Goal: Task Accomplishment & Management: Complete application form

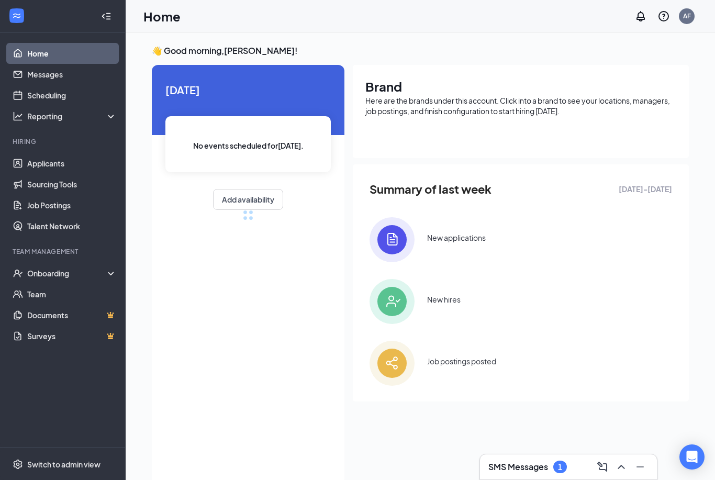
click at [621, 464] on icon "ChevronUp" at bounding box center [621, 467] width 13 height 13
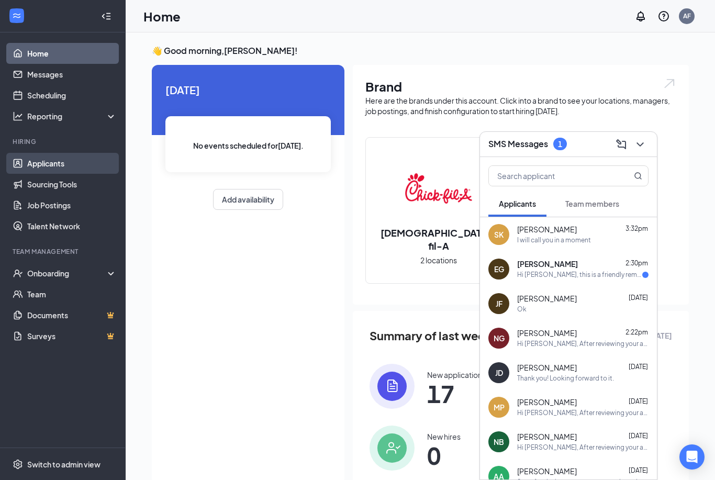
click at [39, 164] on link "Applicants" at bounding box center [72, 163] width 90 height 21
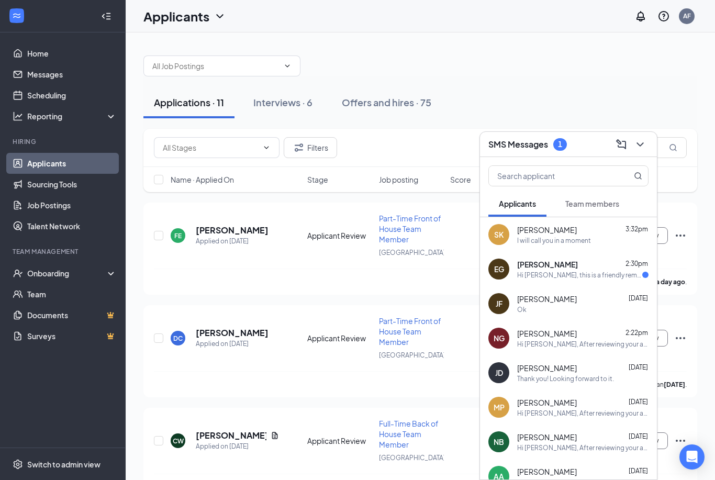
click at [639, 147] on icon "ChevronDown" at bounding box center [640, 144] width 13 height 13
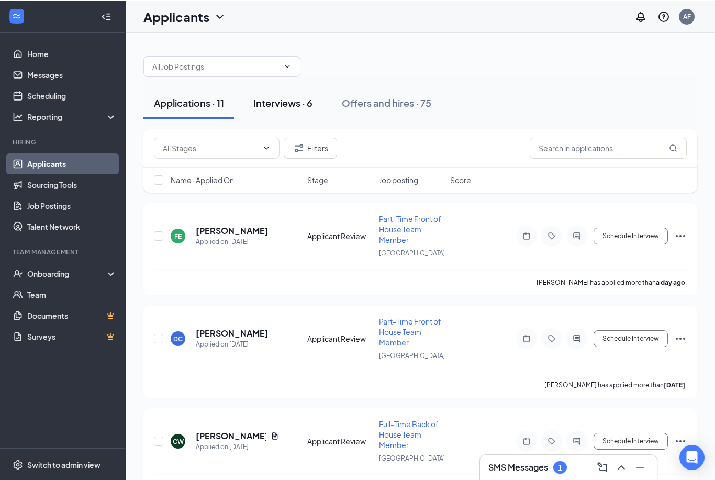
click at [280, 107] on div "Interviews · 6" at bounding box center [282, 102] width 59 height 13
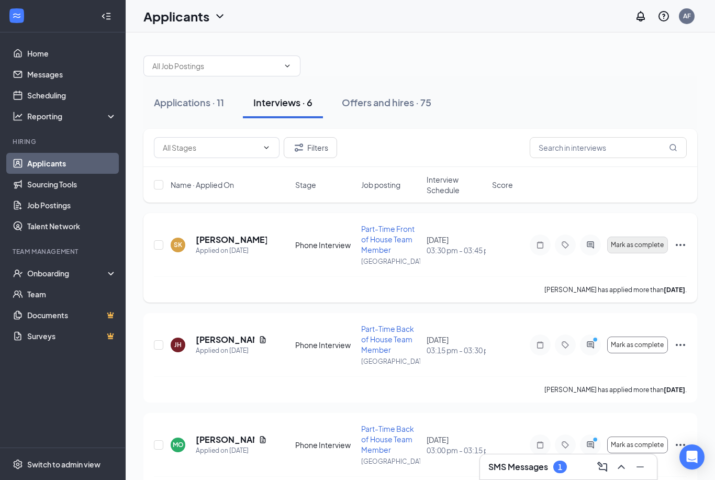
click at [643, 246] on span "Mark as complete" at bounding box center [637, 244] width 53 height 7
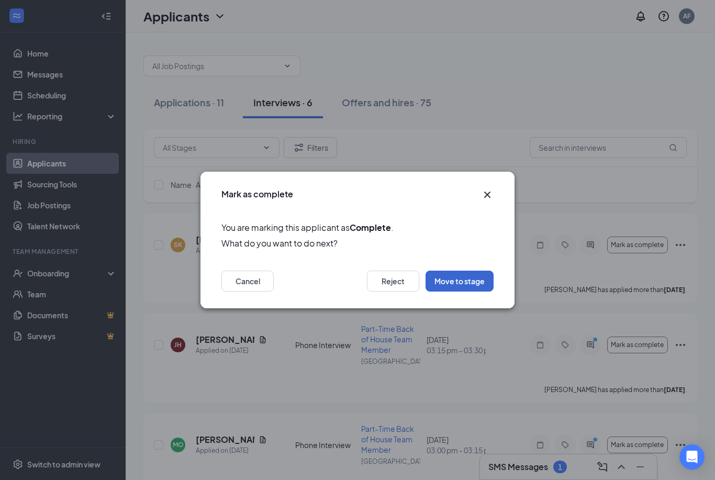
click at [480, 283] on button "Move to stage" at bounding box center [460, 281] width 68 height 21
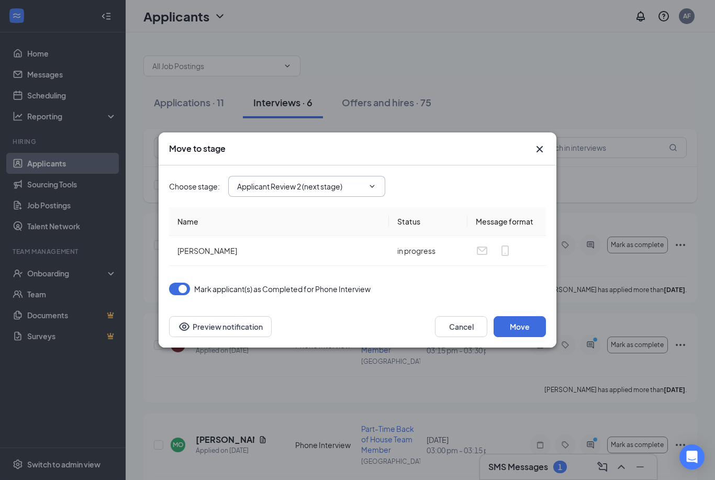
click at [363, 182] on input "Applicant Review 2 (next stage)" at bounding box center [300, 187] width 127 height 12
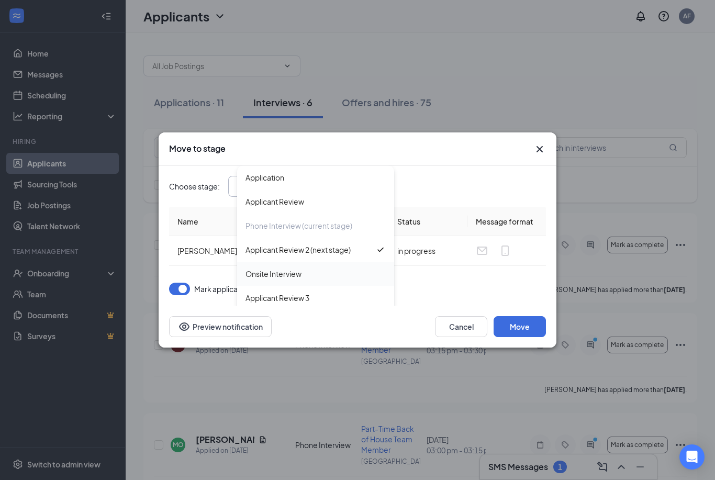
click at [306, 275] on div "Onsite Interview" at bounding box center [316, 274] width 140 height 12
type input "Onsite Interview"
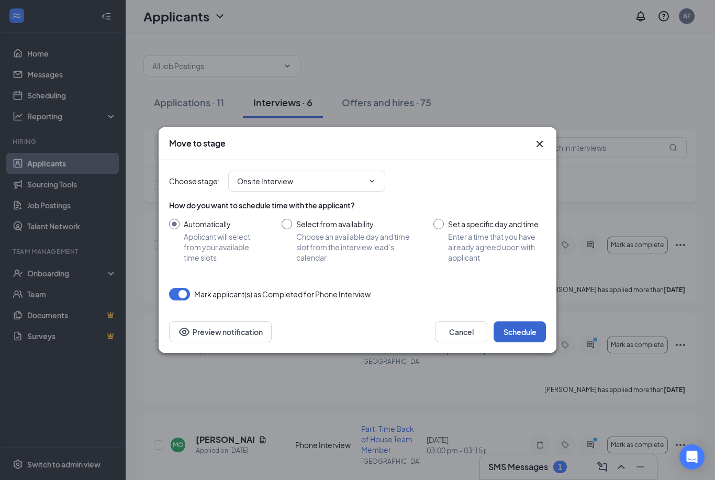
click at [528, 332] on button "Schedule" at bounding box center [520, 332] width 52 height 21
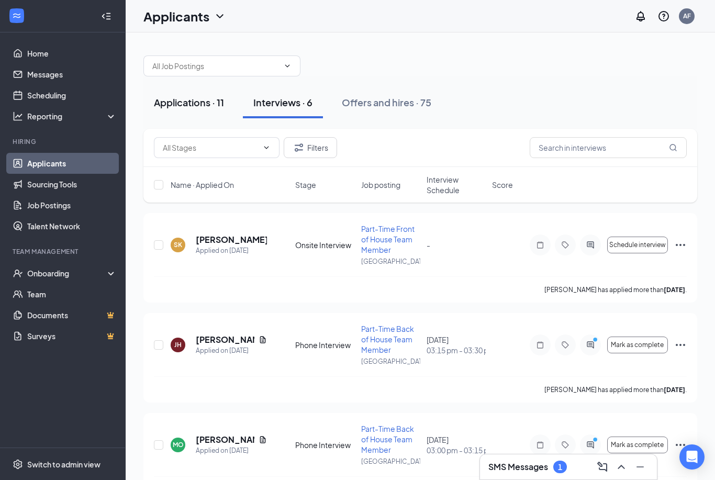
click at [207, 87] on button "Applications · 11" at bounding box center [188, 102] width 91 height 31
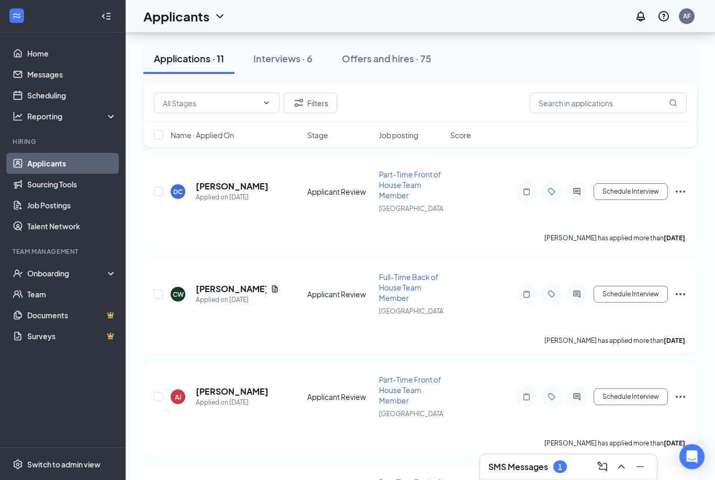
scroll to position [147, 0]
click at [217, 290] on h5 "[PERSON_NAME]" at bounding box center [231, 289] width 71 height 12
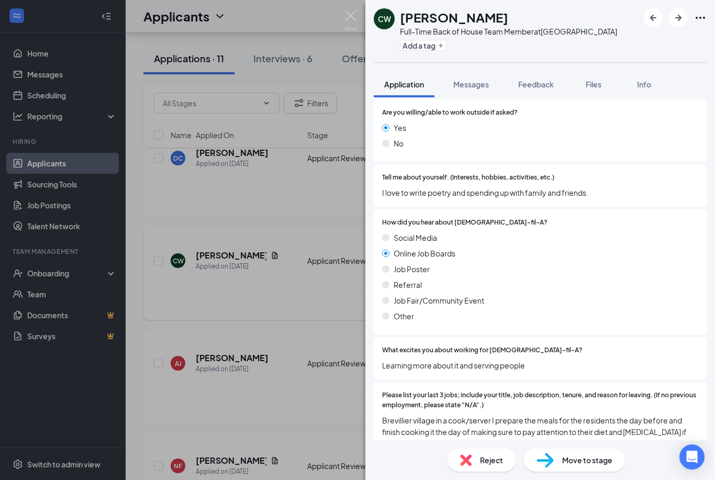
scroll to position [538, 0]
click at [157, 299] on div "CW [PERSON_NAME] Full-Time Back of House Team Member at [GEOGRAPHIC_DATA] Add a…" at bounding box center [357, 240] width 715 height 480
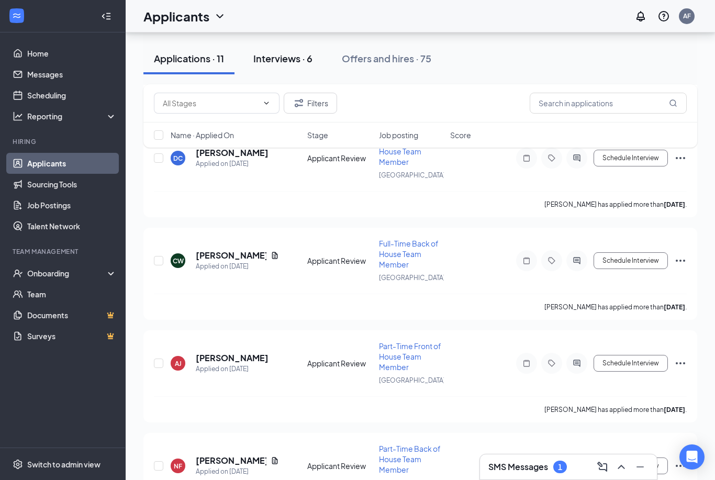
click at [273, 68] on button "Interviews · 6" at bounding box center [283, 58] width 80 height 31
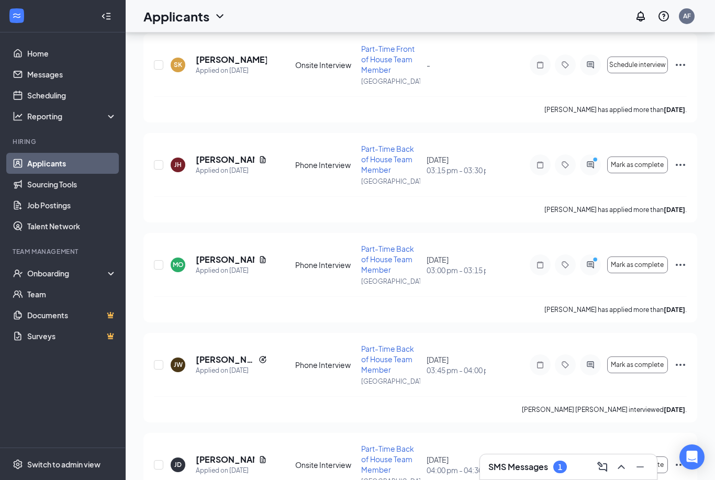
scroll to position [34, 0]
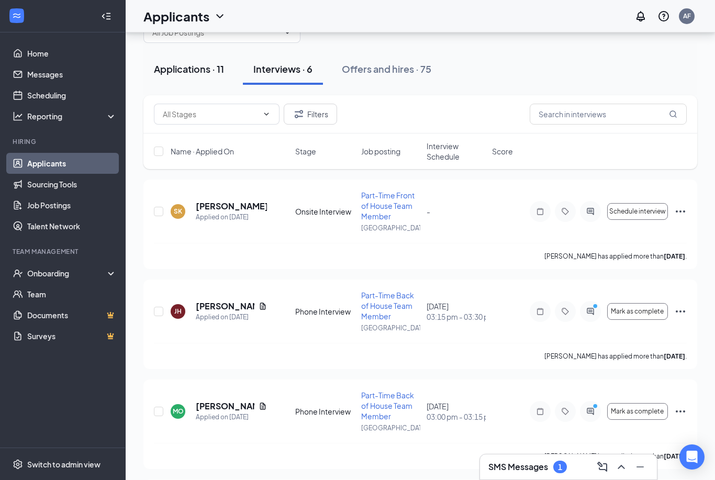
click at [192, 75] on div "Applications · 11" at bounding box center [189, 68] width 70 height 13
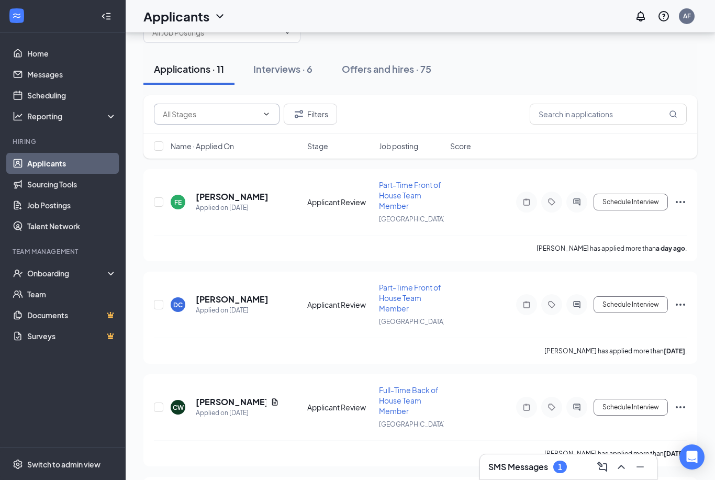
click at [200, 117] on input "text" at bounding box center [210, 114] width 95 height 12
click at [297, 233] on div "FE [PERSON_NAME] Applied on [DATE] Applicant Review Part-Time Front of House Te…" at bounding box center [420, 208] width 533 height 56
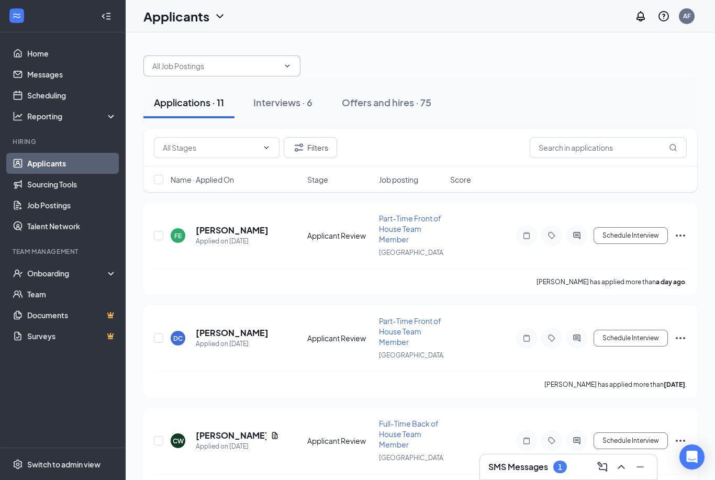
click at [167, 67] on input "text" at bounding box center [215, 66] width 127 height 12
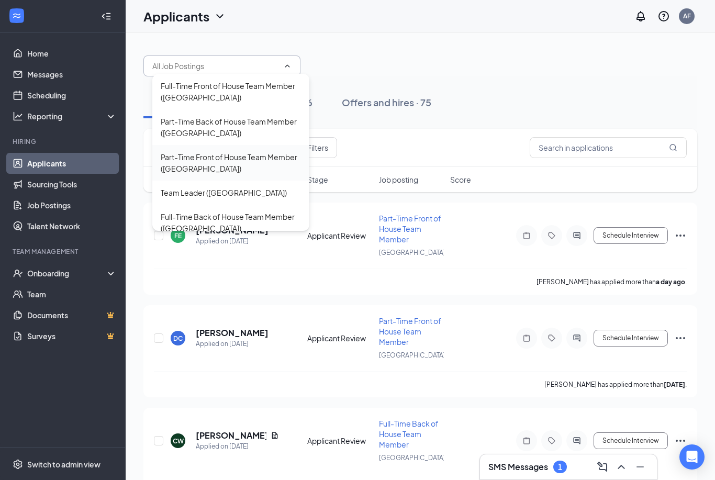
click at [179, 167] on div "Part-Time Front of House Team Member ([GEOGRAPHIC_DATA])" at bounding box center [231, 162] width 140 height 23
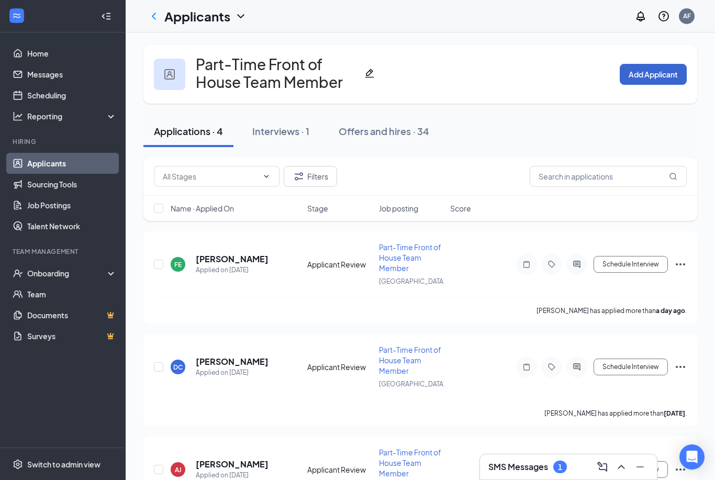
click at [631, 76] on button "Add Applicant" at bounding box center [653, 74] width 67 height 21
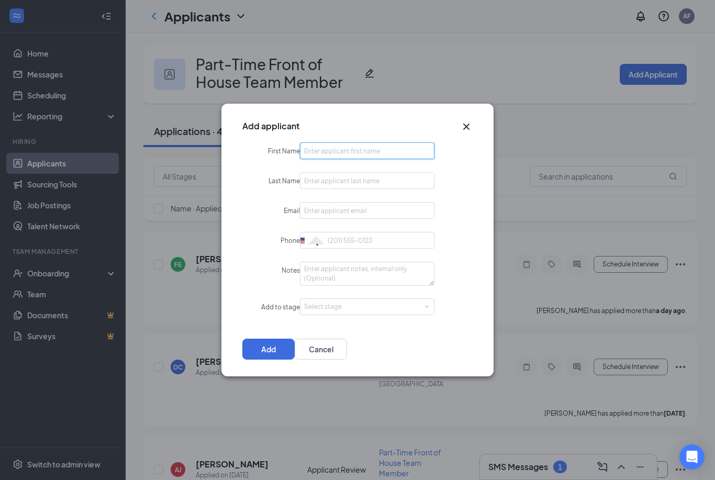
click at [328, 150] on input "First Name" at bounding box center [367, 150] width 135 height 17
type input "Jonah"
click at [422, 183] on input "Last Name" at bounding box center [367, 180] width 135 height 17
type input "[PERSON_NAME]"
click at [406, 207] on input "Email" at bounding box center [367, 210] width 135 height 17
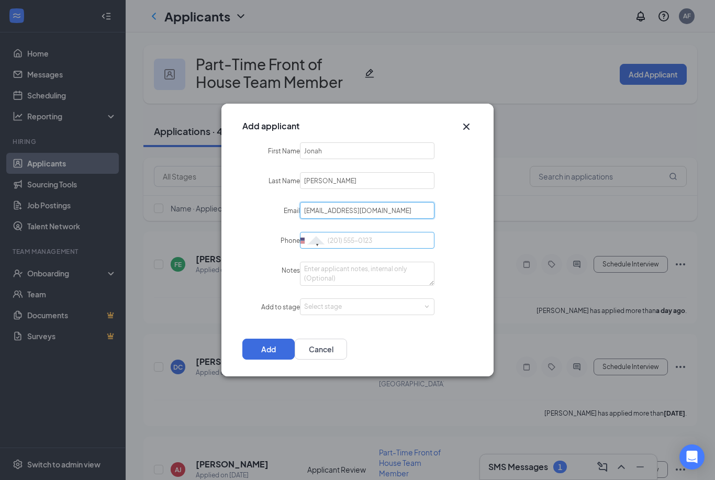
type input "[EMAIL_ADDRESS][DOMAIN_NAME]"
click at [404, 238] on input "Phone" at bounding box center [367, 240] width 135 height 17
type input "8145049902"
click at [425, 305] on span at bounding box center [426, 307] width 5 height 5
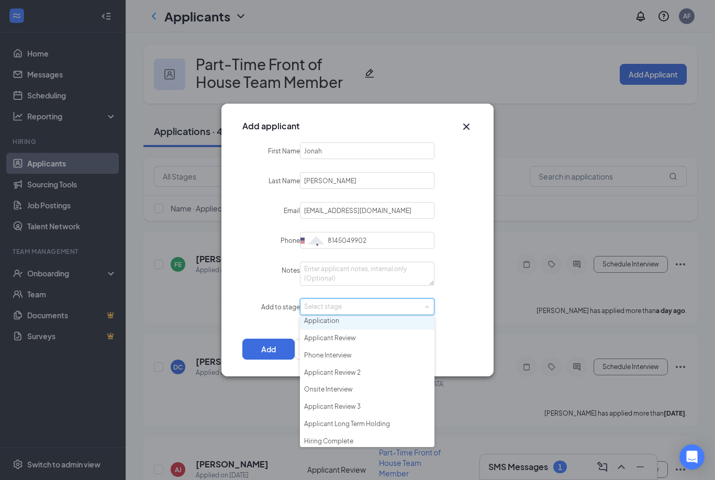
scroll to position [3, 0]
click at [317, 438] on li "Hiring Complete" at bounding box center [367, 442] width 135 height 17
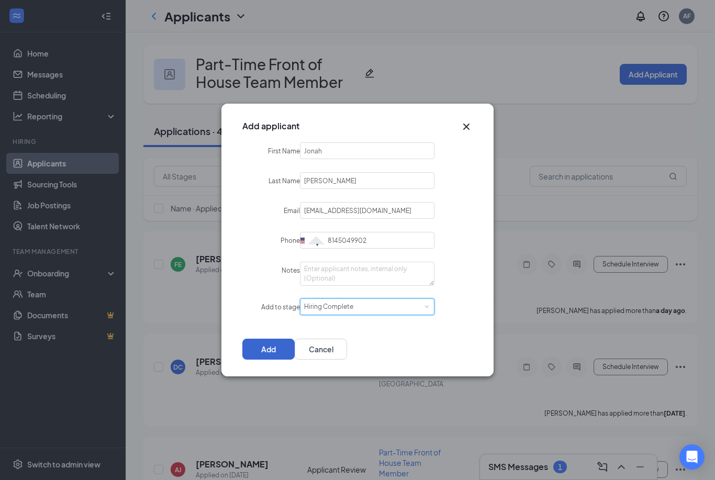
click at [295, 341] on button "Add" at bounding box center [268, 349] width 52 height 21
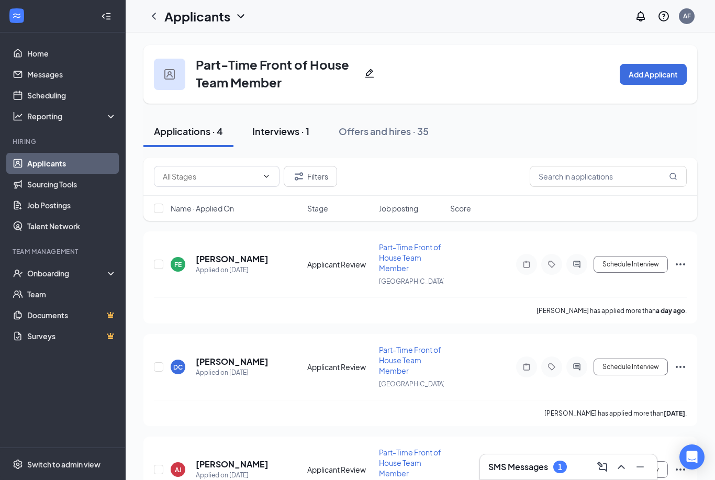
click at [270, 122] on button "Interviews · 1" at bounding box center [281, 131] width 78 height 31
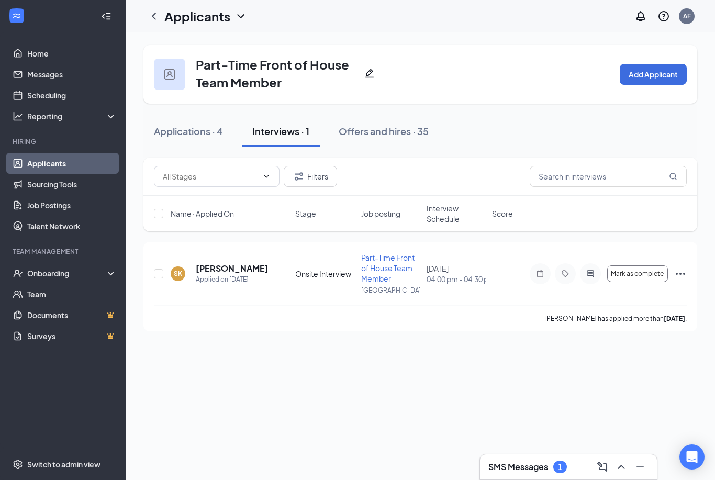
scroll to position [34, 0]
